Goal: Task Accomplishment & Management: Manage account settings

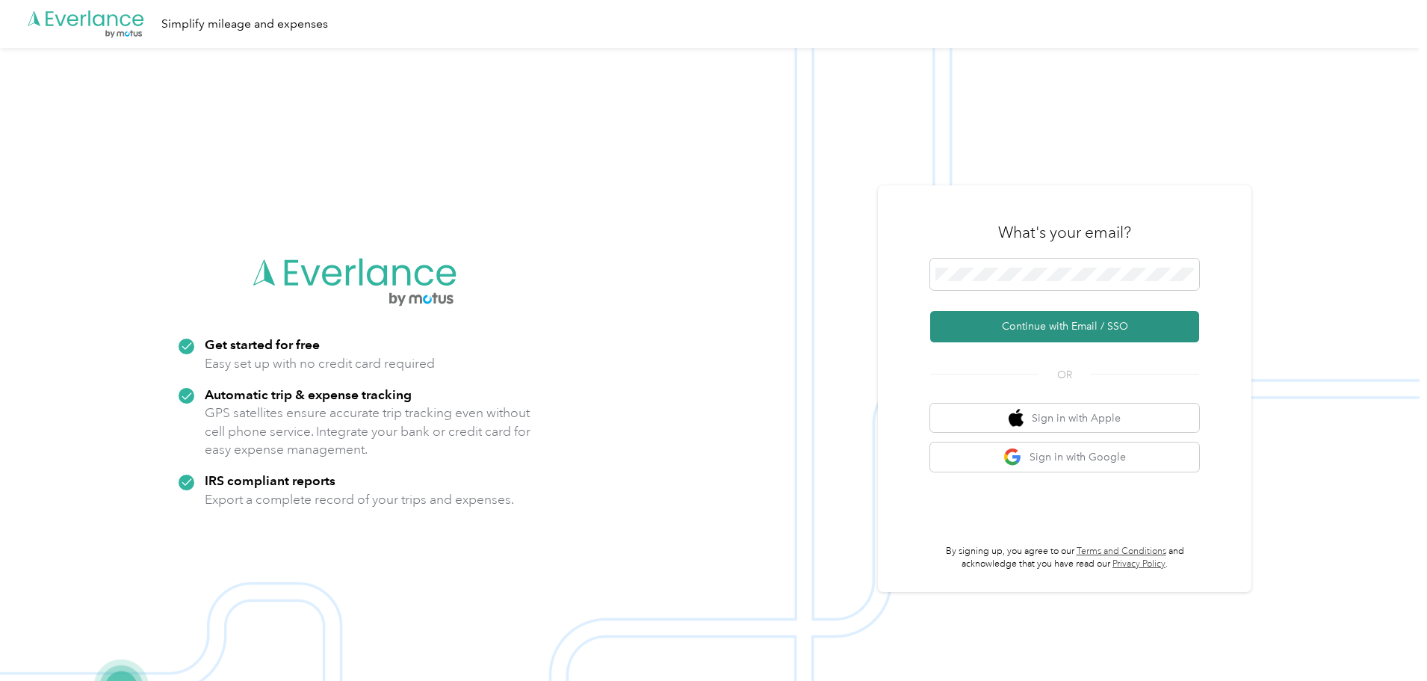
click at [1058, 320] on button "Continue with Email / SSO" at bounding box center [1064, 326] width 269 height 31
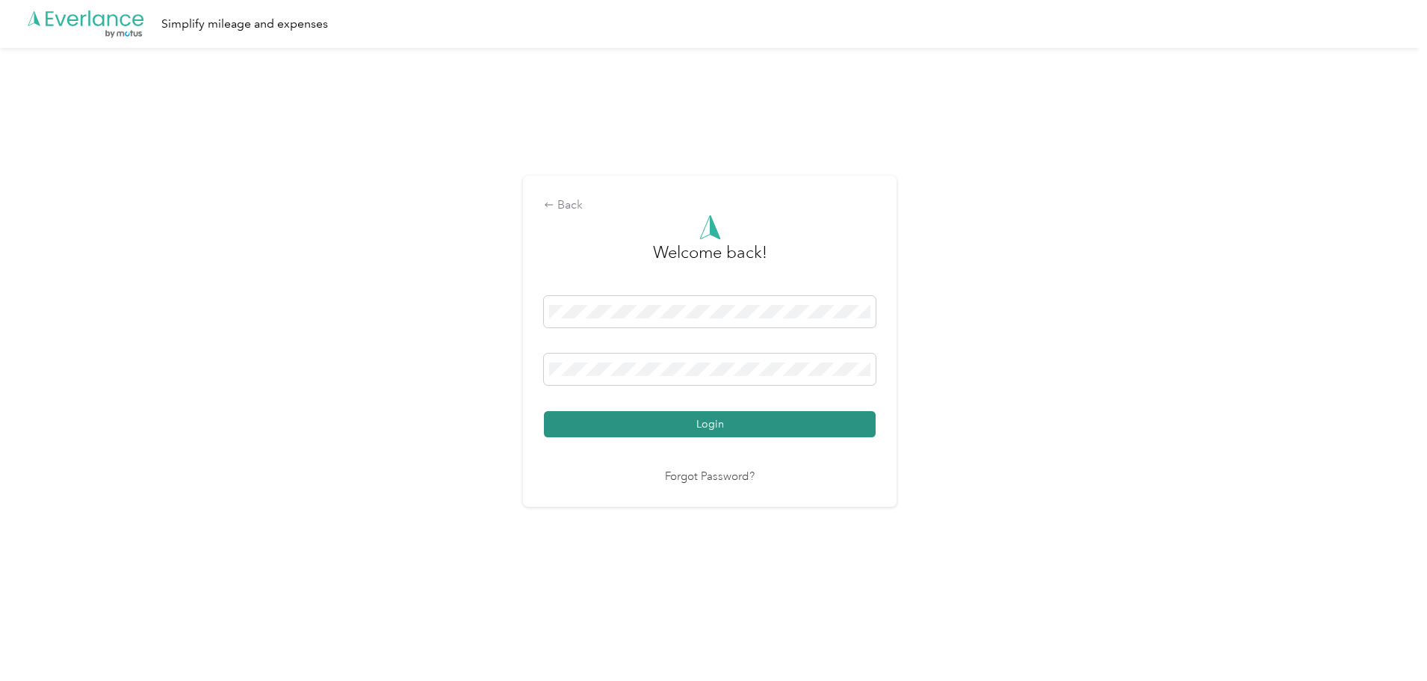
click at [689, 424] on button "Login" at bounding box center [710, 424] width 332 height 26
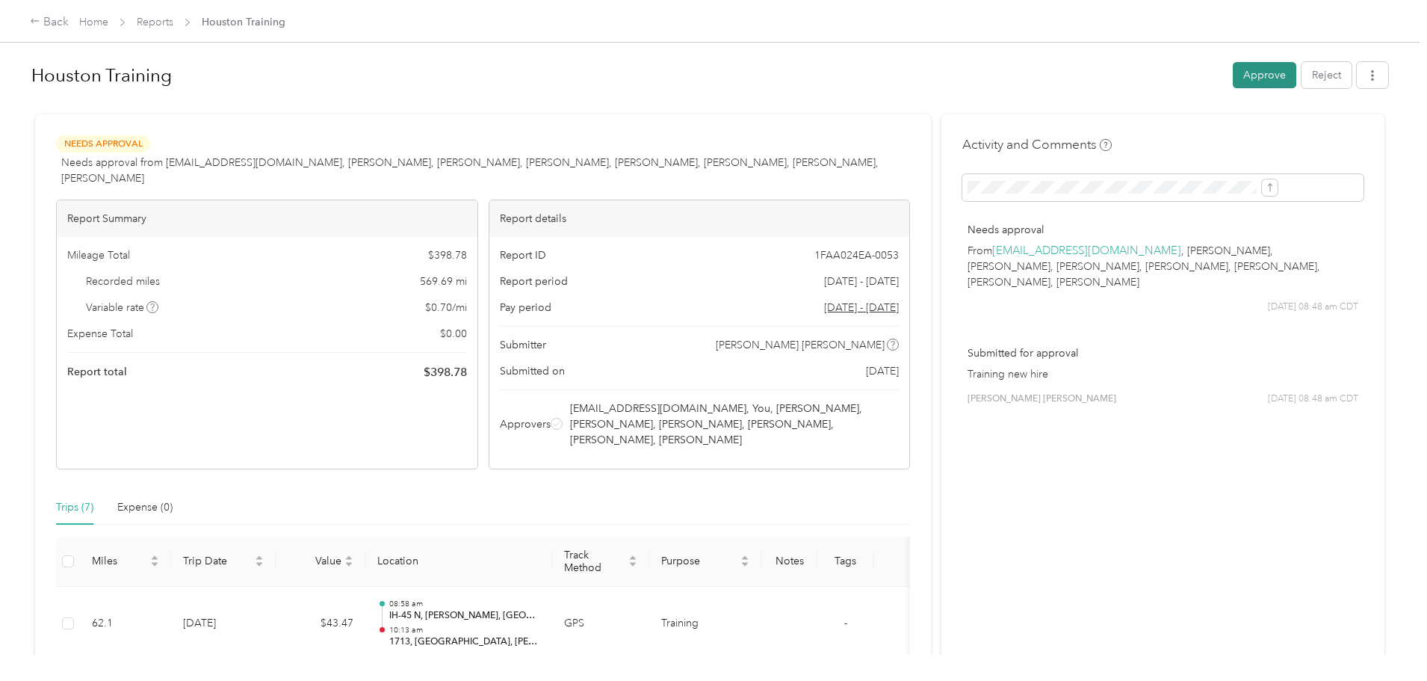
click at [1233, 82] on button "Approve" at bounding box center [1264, 75] width 63 height 26
